Goal: Task Accomplishment & Management: Manage account settings

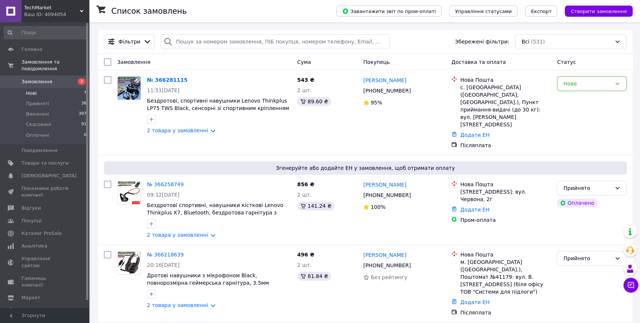
click at [43, 88] on li "Нові 7" at bounding box center [45, 93] width 91 height 10
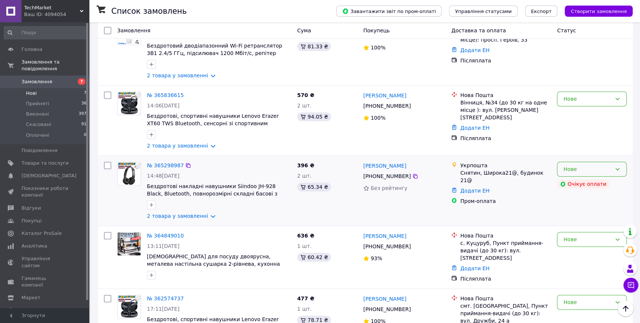
scroll to position [236, 0]
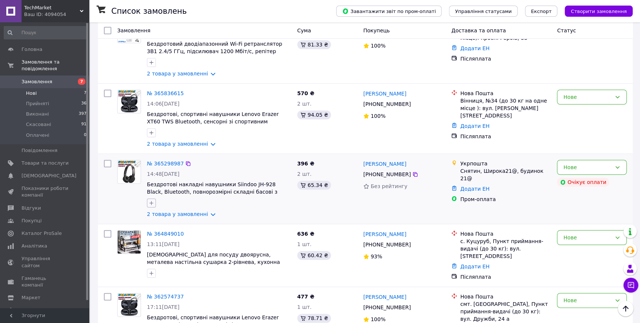
click at [152, 198] on button "button" at bounding box center [151, 202] width 9 height 9
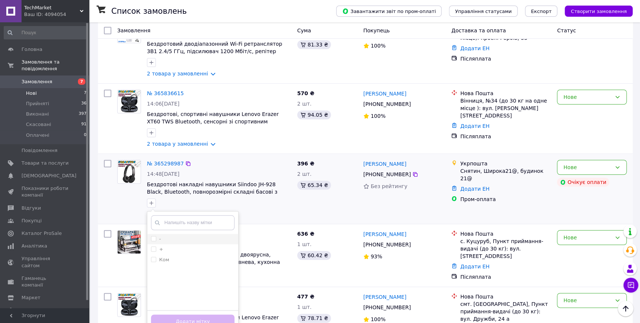
click at [152, 236] on input "-" at bounding box center [153, 238] width 5 height 5
checkbox input "true"
click at [212, 314] on button "Додати мітку" at bounding box center [193, 321] width 84 height 14
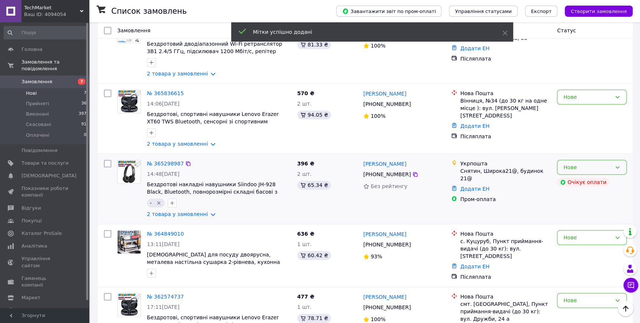
click at [616, 164] on icon at bounding box center [618, 167] width 6 height 6
click at [587, 194] on li "Скасовано" at bounding box center [592, 195] width 69 height 13
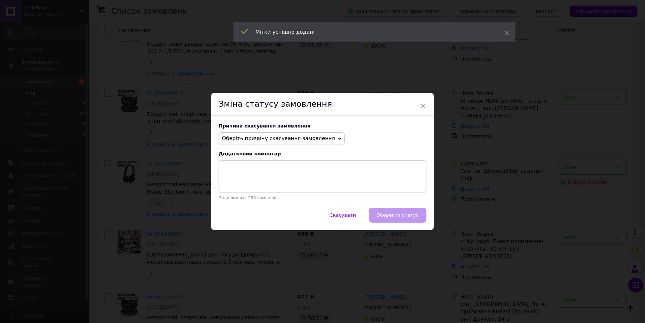
click at [281, 138] on span "Оберіть причину скасування замовлення" at bounding box center [278, 138] width 113 height 6
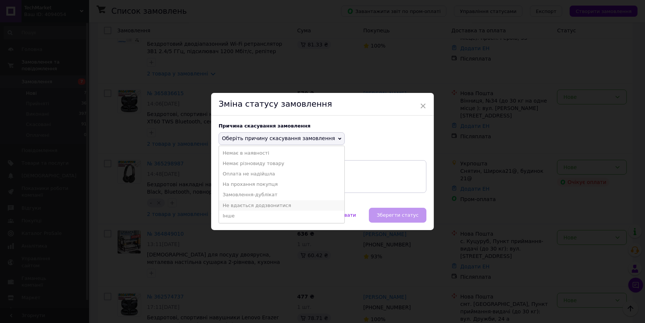
click at [268, 203] on li "Не вдається додзвонитися" at bounding box center [281, 205] width 125 height 10
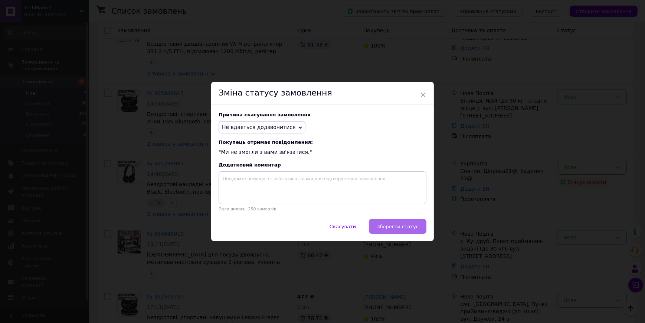
click at [397, 229] on span "Зберегти статус" at bounding box center [398, 227] width 42 height 6
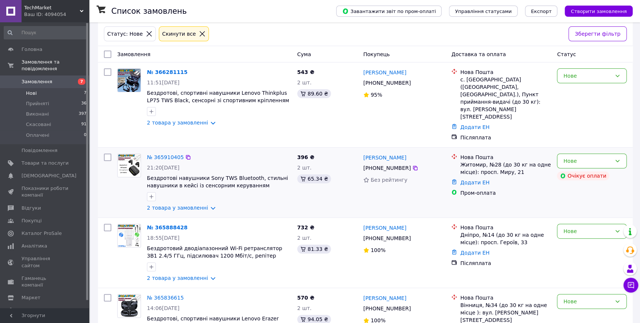
scroll to position [33, 0]
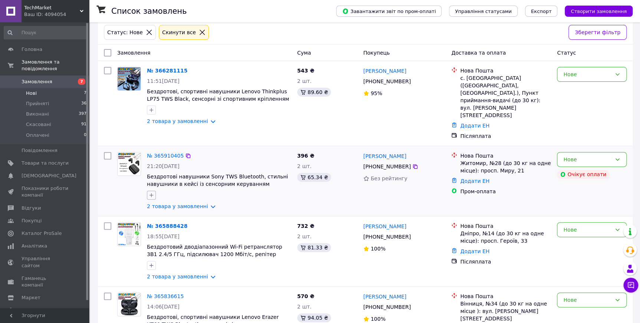
click at [156, 190] on button "button" at bounding box center [151, 194] width 9 height 9
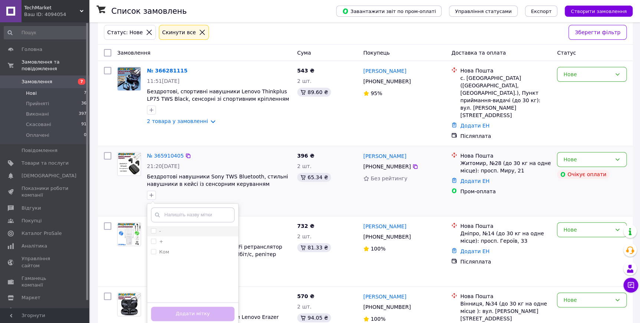
click at [155, 228] on input "-" at bounding box center [153, 230] width 5 height 5
checkbox input "true"
click at [211, 306] on button "Додати мітку" at bounding box center [193, 313] width 84 height 14
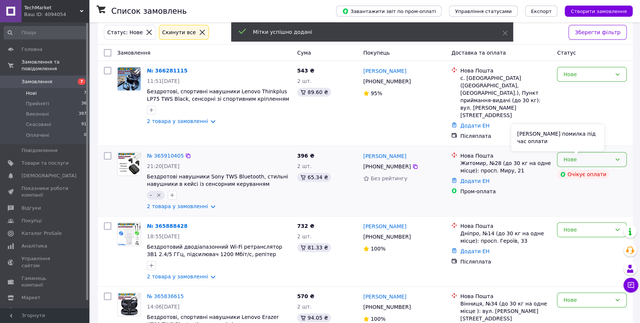
click at [587, 148] on div "[PERSON_NAME] помилка під час оплати" at bounding box center [558, 137] width 93 height 27
click at [610, 155] on div "Нове" at bounding box center [588, 159] width 48 height 8
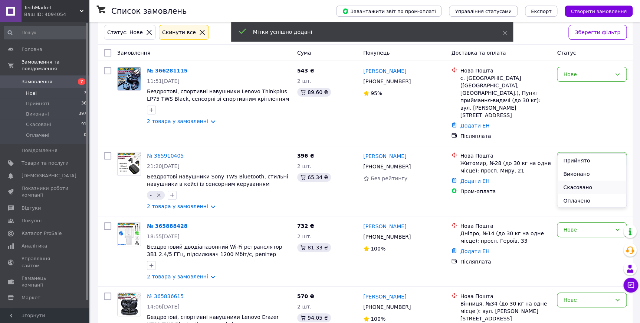
click at [598, 185] on li "Скасовано" at bounding box center [592, 186] width 69 height 13
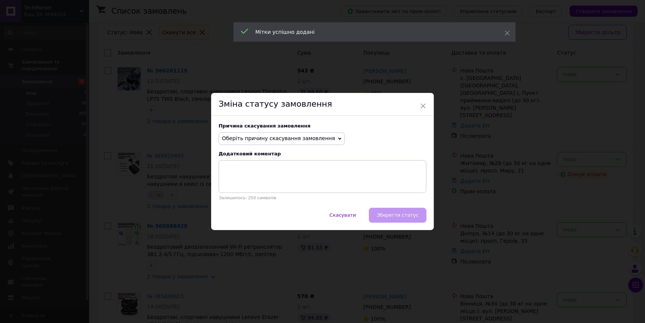
click at [291, 136] on span "Оберіть причину скасування замовлення" at bounding box center [278, 138] width 113 height 6
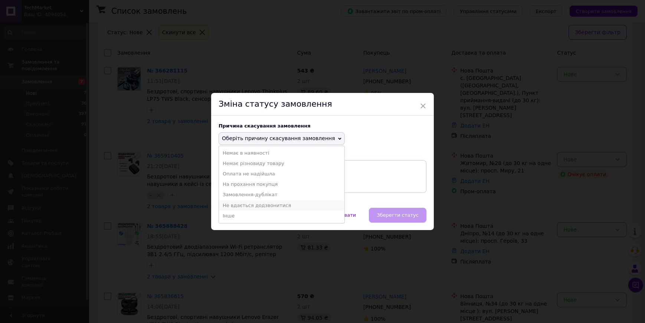
click at [273, 205] on li "Не вдається додзвонитися" at bounding box center [281, 205] width 125 height 10
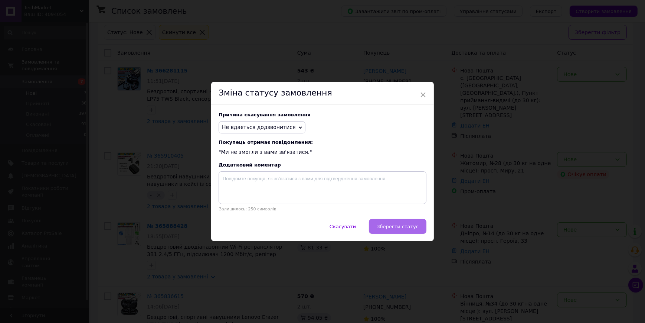
click at [404, 227] on span "Зберегти статус" at bounding box center [398, 227] width 42 height 6
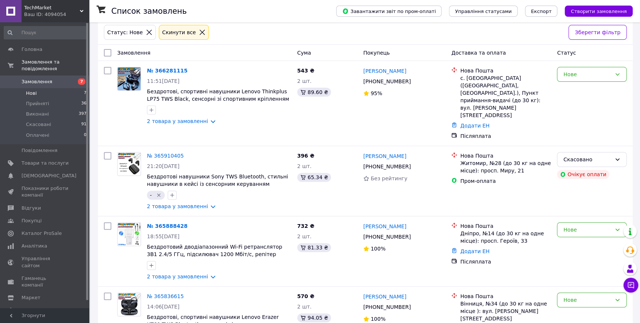
click at [54, 78] on span "Замовлення" at bounding box center [45, 81] width 47 height 7
